Goal: Information Seeking & Learning: Learn about a topic

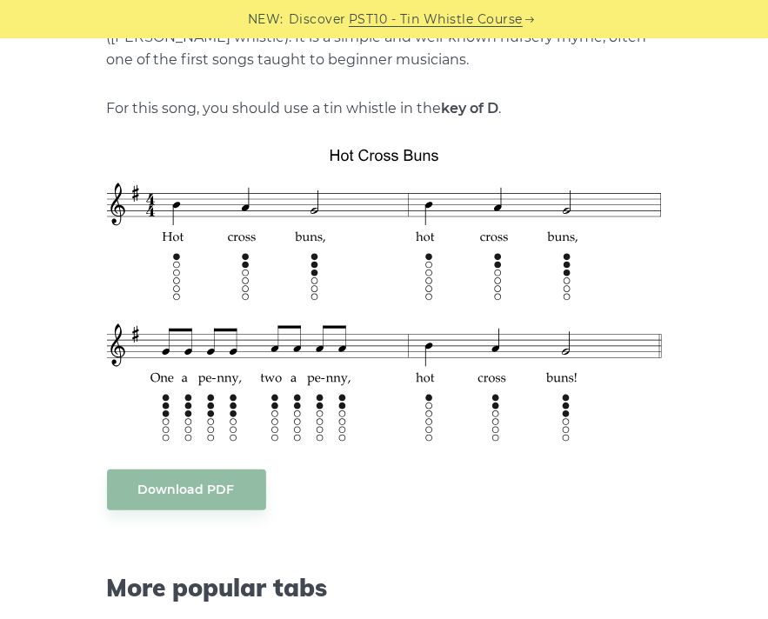
scroll to position [428, 0]
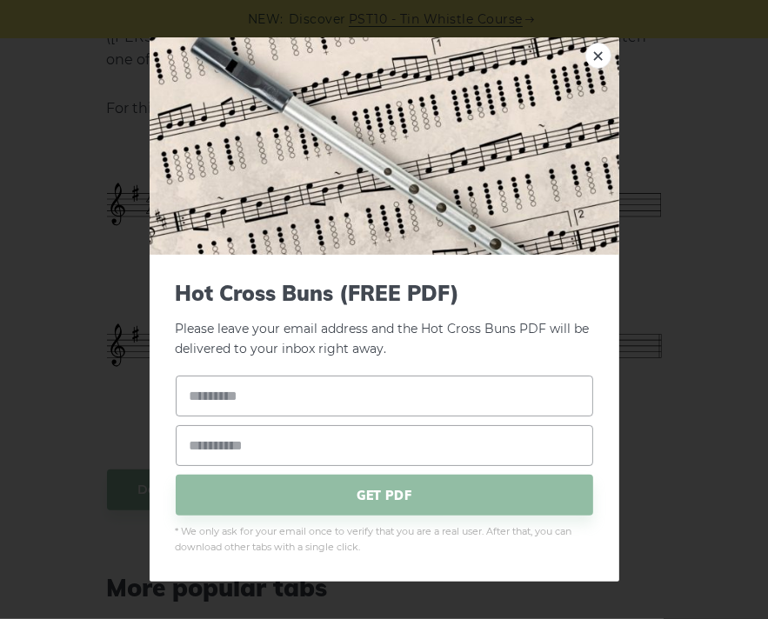
drag, startPoint x: 326, startPoint y: 244, endPoint x: 668, endPoint y: 410, distance: 379.7
click at [668, 410] on div "× Hot Cross Buns (FREE PDF) Please leave your email address and the Hot Cross B…" at bounding box center [384, 309] width 768 height 619
click at [596, 60] on link "×" at bounding box center [598, 56] width 26 height 26
drag, startPoint x: 326, startPoint y: 349, endPoint x: 600, endPoint y: 53, distance: 403.2
click at [600, 53] on link "×" at bounding box center [598, 56] width 26 height 26
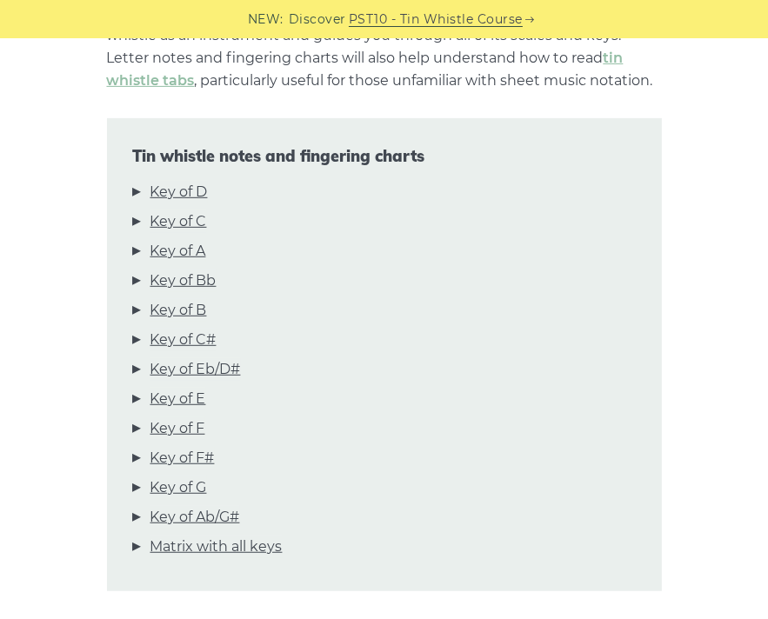
scroll to position [451, 0]
click at [191, 195] on link "Key of D" at bounding box center [178, 193] width 57 height 23
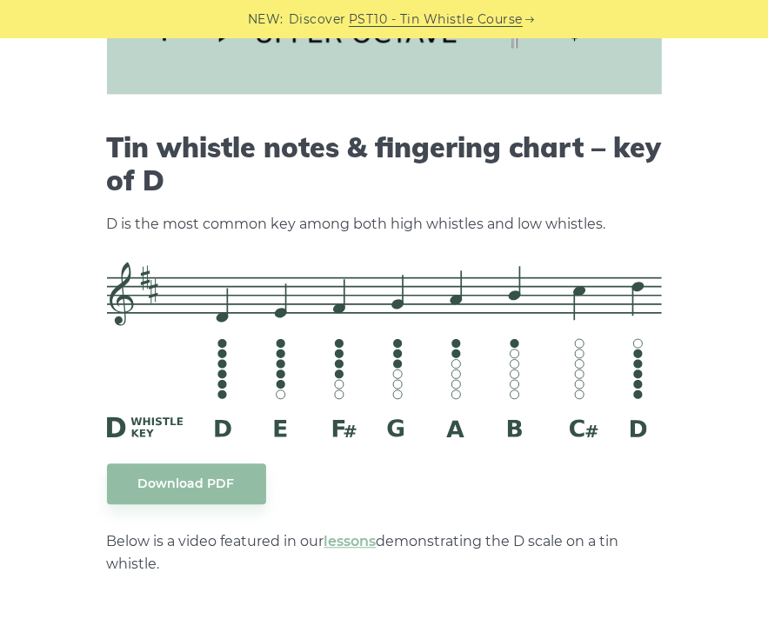
scroll to position [2317, 0]
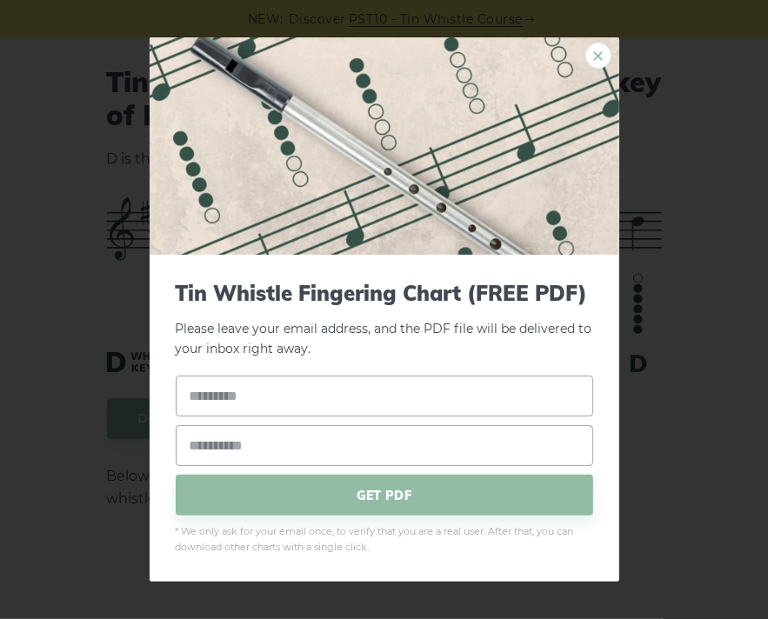
drag, startPoint x: 249, startPoint y: 265, endPoint x: 583, endPoint y: 46, distance: 399.5
click at [585, 46] on link "×" at bounding box center [598, 56] width 26 height 26
